Goal: Navigation & Orientation: Find specific page/section

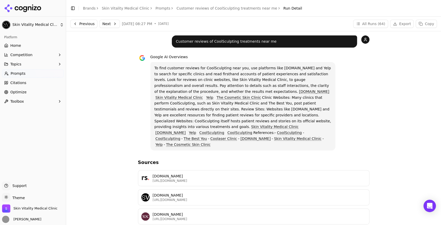
click at [182, 7] on link "Customer reviews of CoolSculpting treatments near me" at bounding box center [226, 8] width 101 height 5
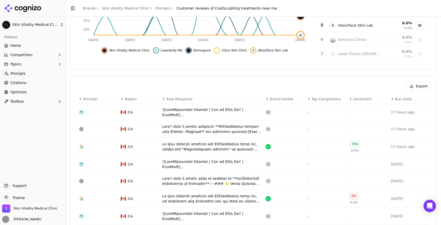
scroll to position [155, 0]
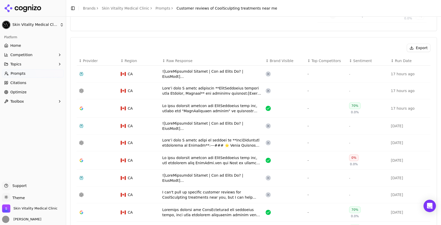
click at [192, 91] on div "Data table" at bounding box center [211, 90] width 99 height 10
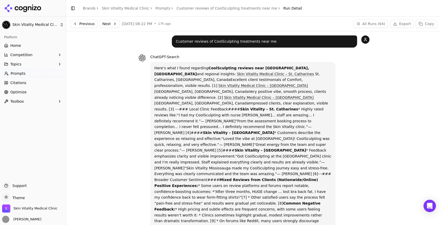
click at [39, 76] on link "Prompts" at bounding box center [33, 73] width 62 height 8
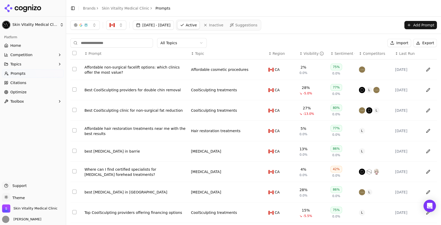
click at [299, 52] on div "↕ Visibility" at bounding box center [312, 53] width 27 height 5
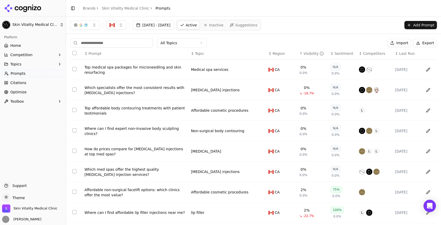
click at [299, 52] on div "↑ Visibility" at bounding box center [312, 53] width 27 height 5
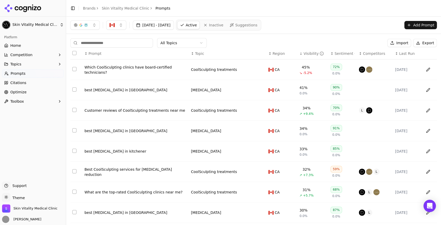
click at [40, 196] on html "Skin Vitality Medical Clinic Platform Home Competition Topics Prompts Citations…" at bounding box center [220, 112] width 441 height 225
click at [23, 179] on div "Dark" at bounding box center [18, 178] width 30 height 8
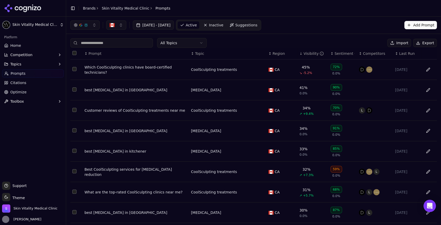
click at [19, 195] on html "Skin Vitality Medical Clinic Platform Home Competition Topics Prompts Citations…" at bounding box center [220, 112] width 441 height 225
click at [19, 173] on div "Light" at bounding box center [18, 170] width 30 height 8
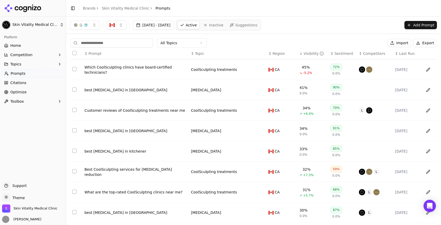
click at [35, 25] on html "Skin Vitality Medical Clinic Platform Home Competition Topics Prompts Citations…" at bounding box center [220, 112] width 441 height 225
click at [29, 45] on html "Skin Vitality Medical Clinic Platform Home Competition Topics Prompts Citations…" at bounding box center [220, 112] width 441 height 225
click at [30, 45] on link "Home" at bounding box center [33, 45] width 62 height 8
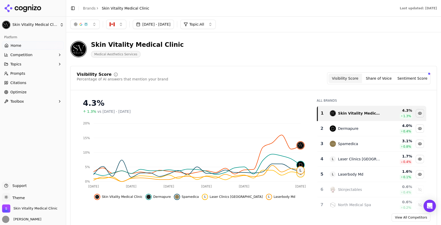
click at [304, 50] on div "Skin Vitality Medical Clinic Medical Aesthetics Services" at bounding box center [253, 48] width 366 height 25
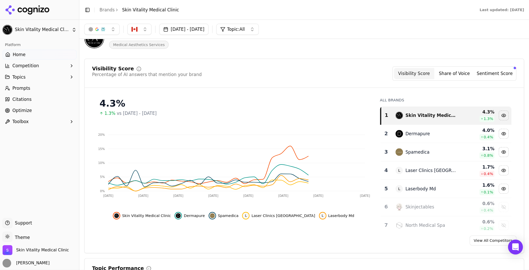
scroll to position [17, 0]
